Goal: Check status: Check status

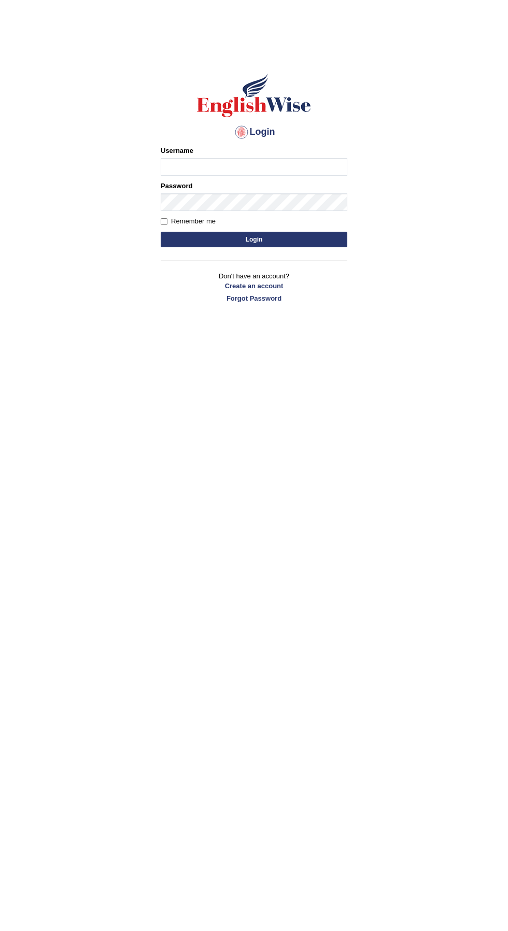
click at [307, 167] on input "Username" at bounding box center [254, 167] width 187 height 18
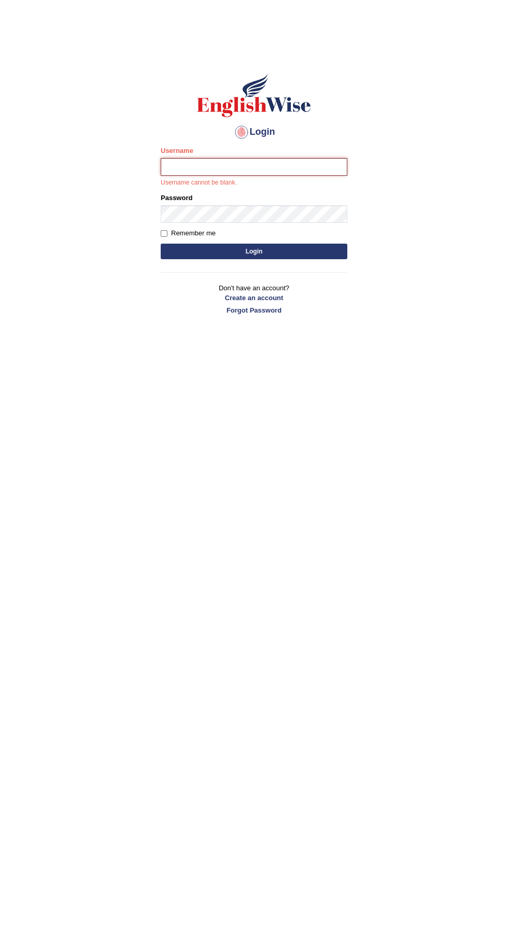
type input "ravichanapathi_parramatta"
click at [161, 244] on button "Login" at bounding box center [254, 252] width 187 height 16
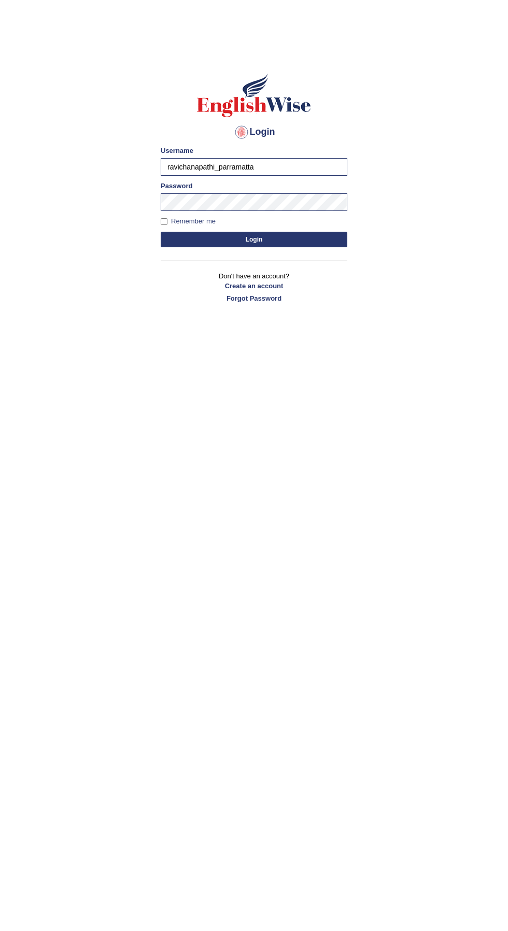
click at [334, 244] on button "Login" at bounding box center [254, 240] width 187 height 16
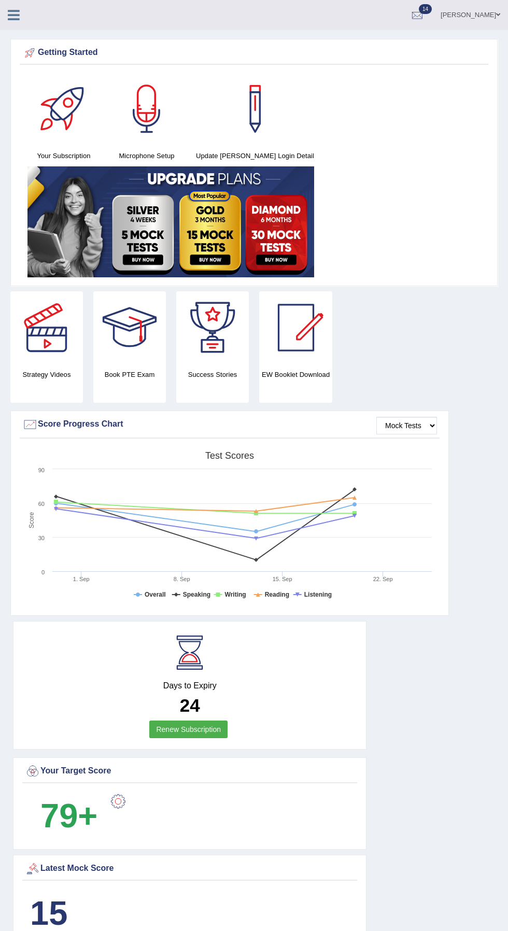
click at [26, 21] on link at bounding box center [13, 14] width 27 height 16
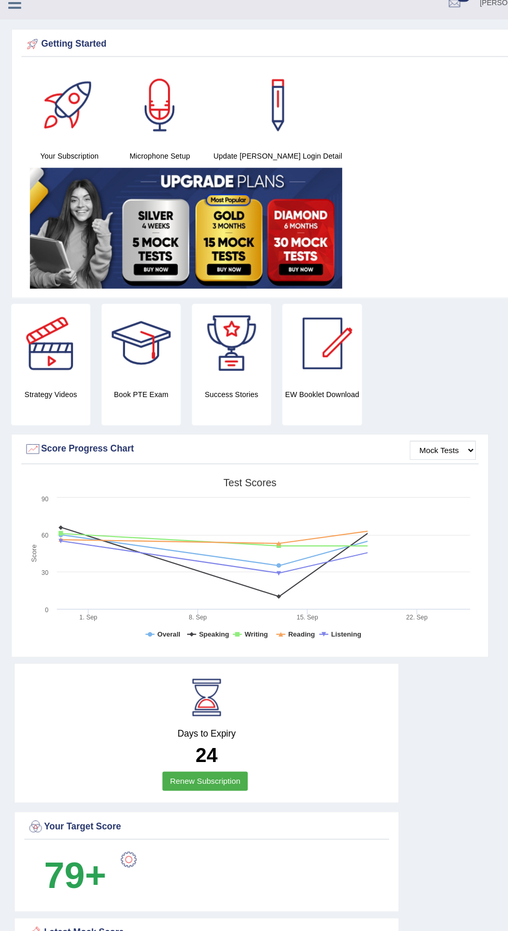
click at [24, 17] on link at bounding box center [13, 14] width 27 height 16
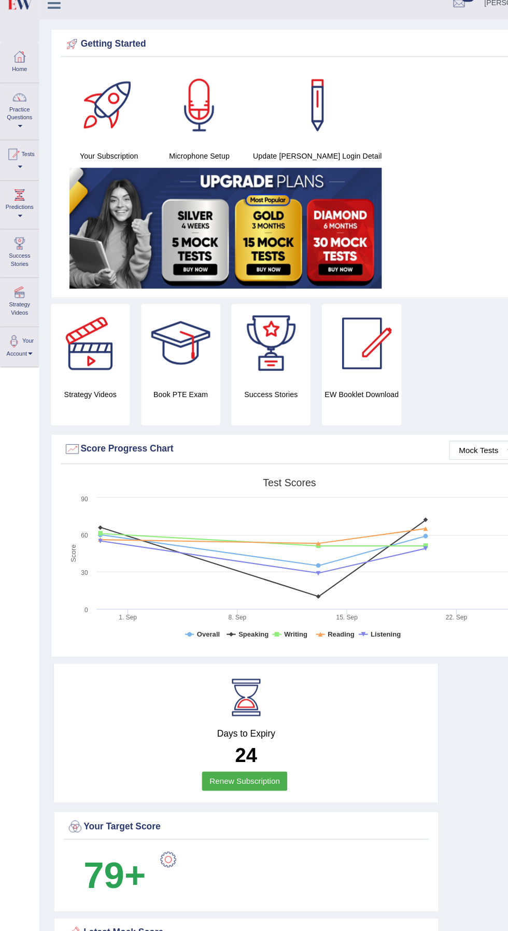
click at [26, 141] on link "Tests" at bounding box center [18, 158] width 35 height 34
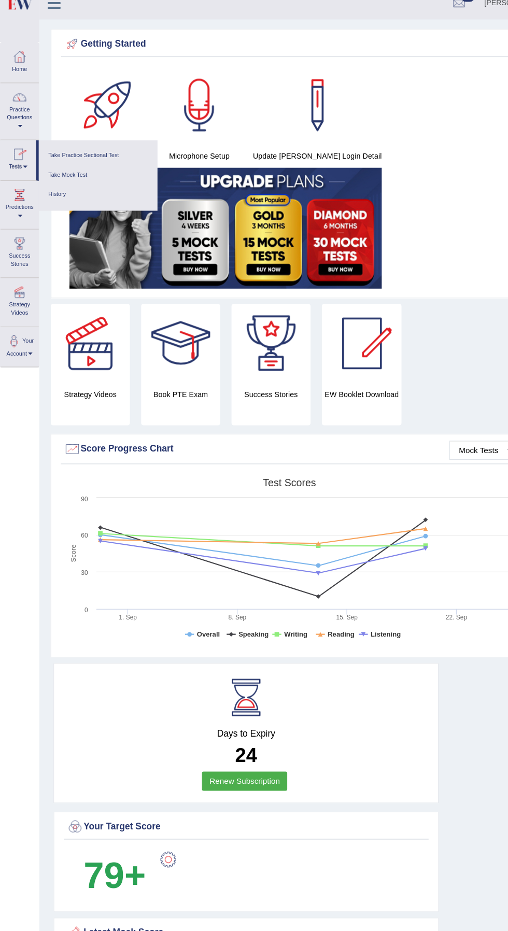
click at [63, 182] on link "History" at bounding box center [90, 191] width 98 height 18
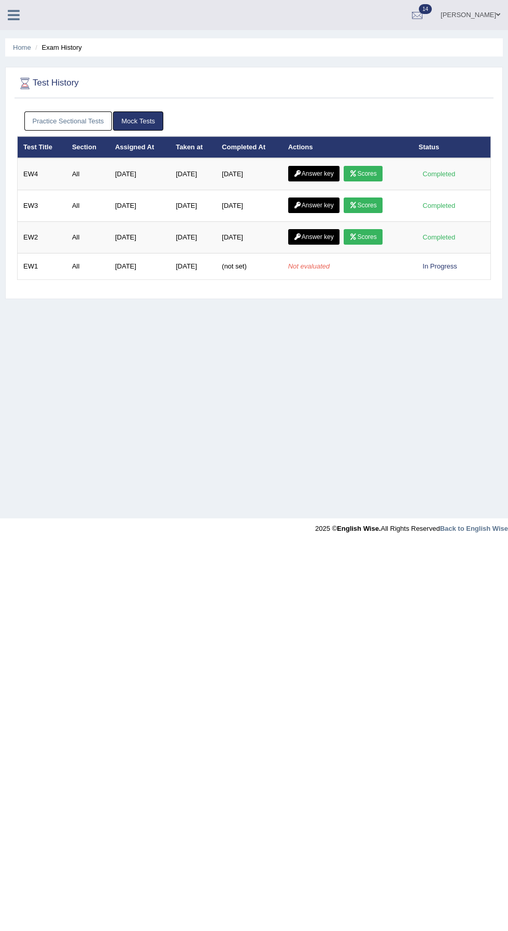
click at [69, 121] on link "Practice Sectional Tests" at bounding box center [68, 120] width 88 height 19
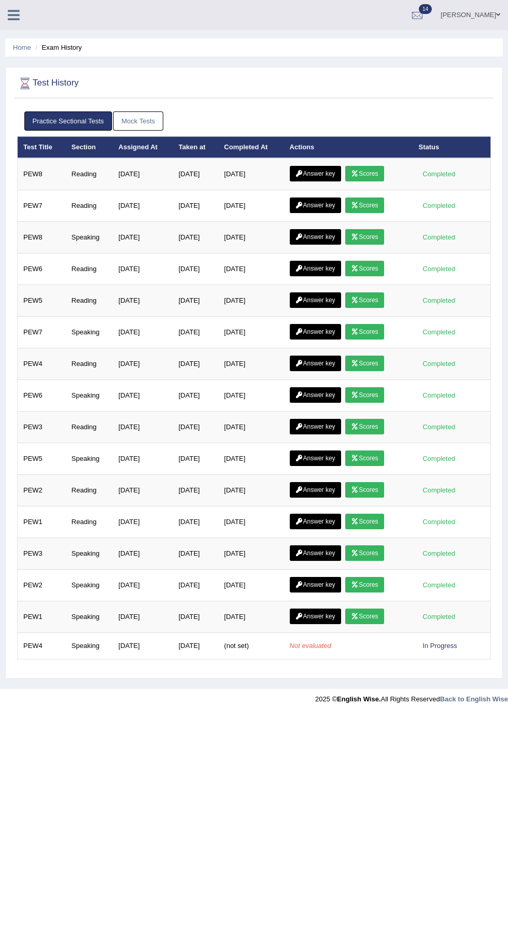
click at [351, 173] on icon at bounding box center [355, 174] width 8 height 6
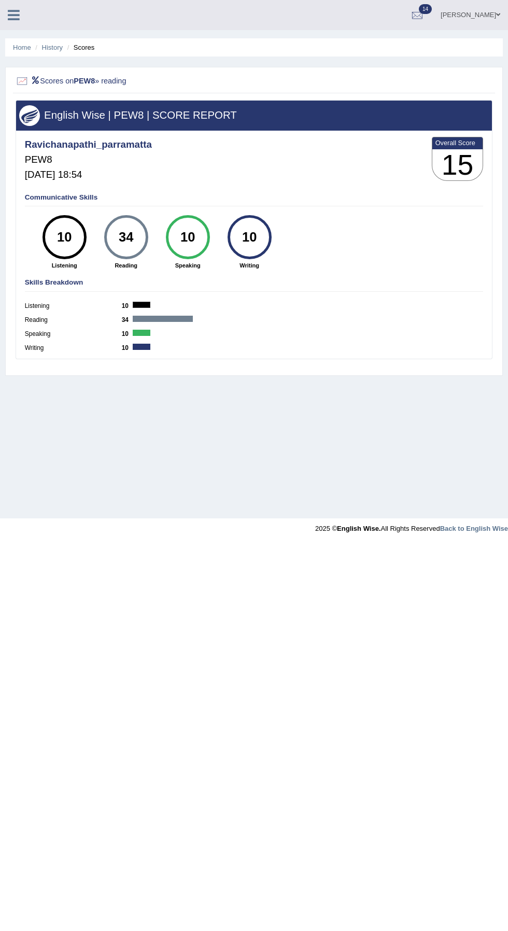
click at [50, 47] on link "History" at bounding box center [52, 48] width 21 height 8
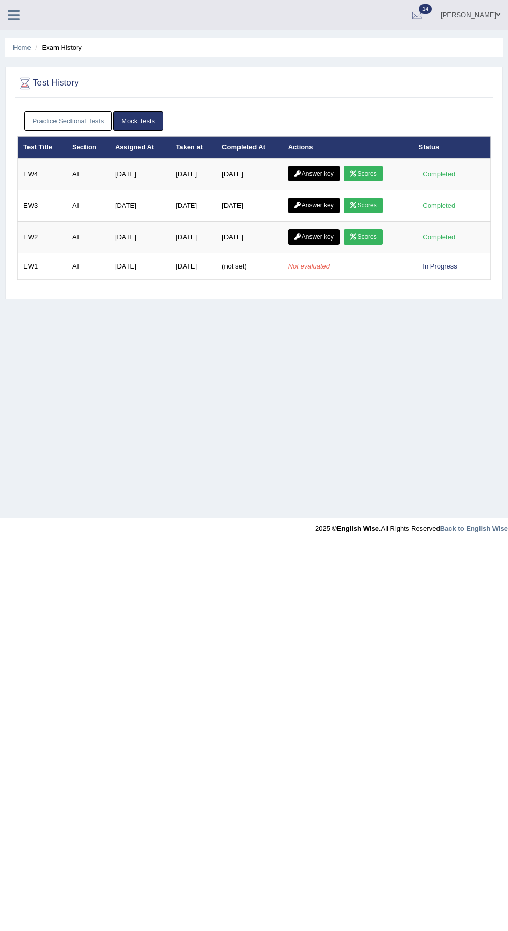
click at [51, 121] on link "Practice Sectional Tests" at bounding box center [68, 120] width 88 height 19
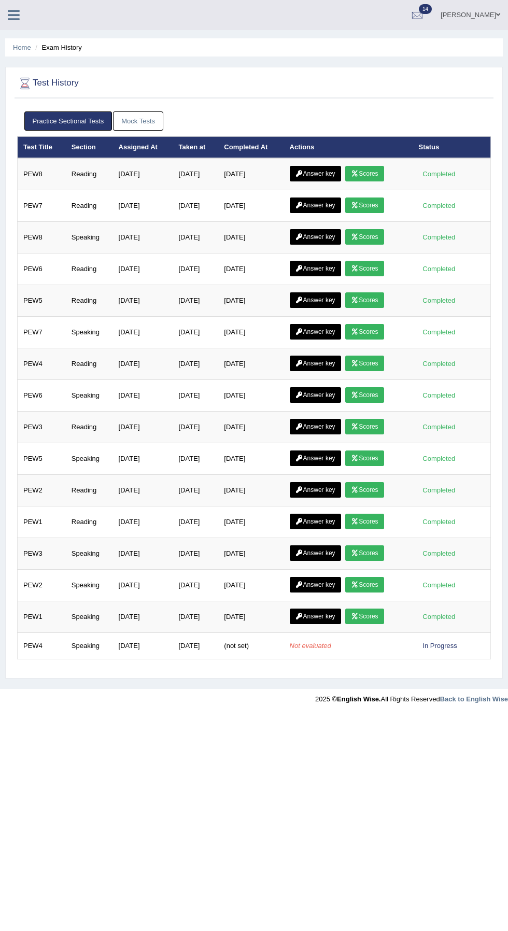
click at [299, 173] on icon at bounding box center [299, 174] width 8 height 6
